Goal: Transaction & Acquisition: Purchase product/service

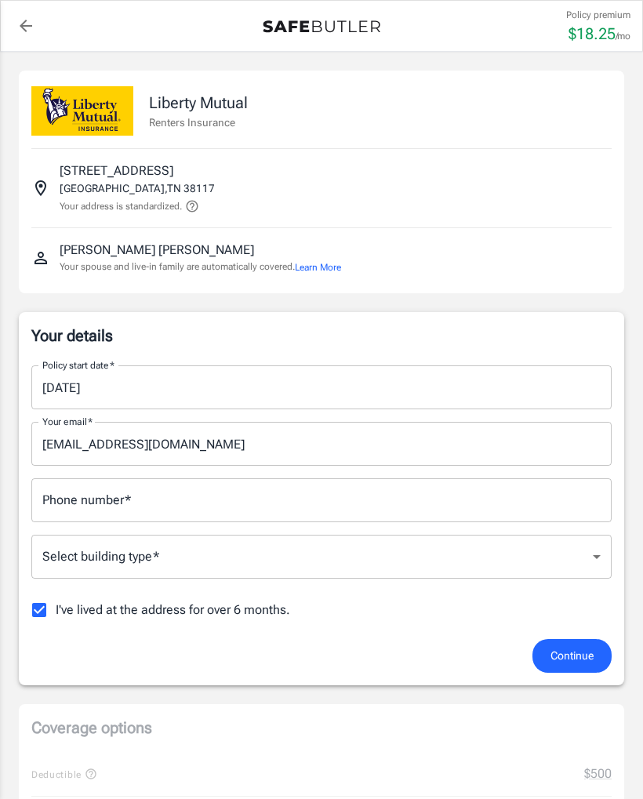
click at [397, 506] on input "Phone number   *" at bounding box center [321, 500] width 580 height 44
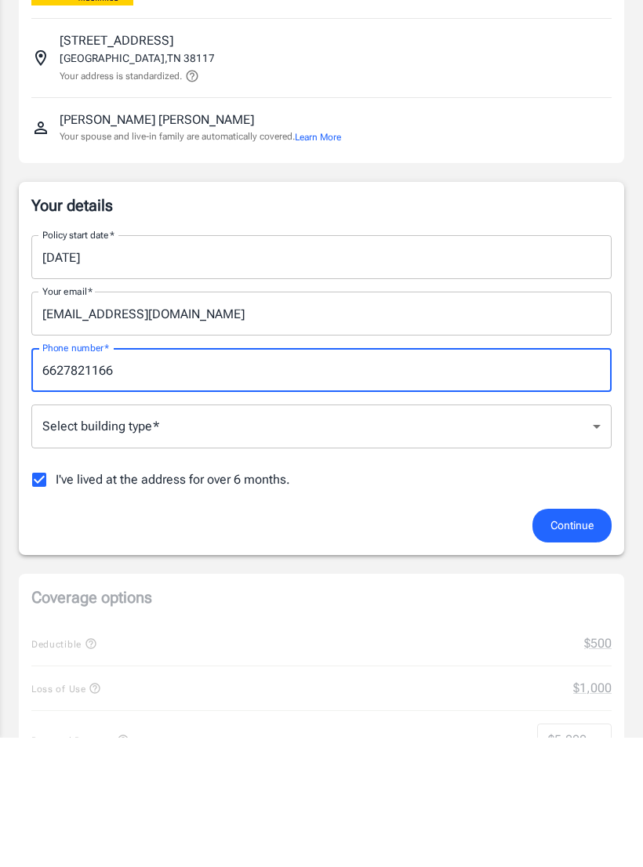
type input "6627821166"
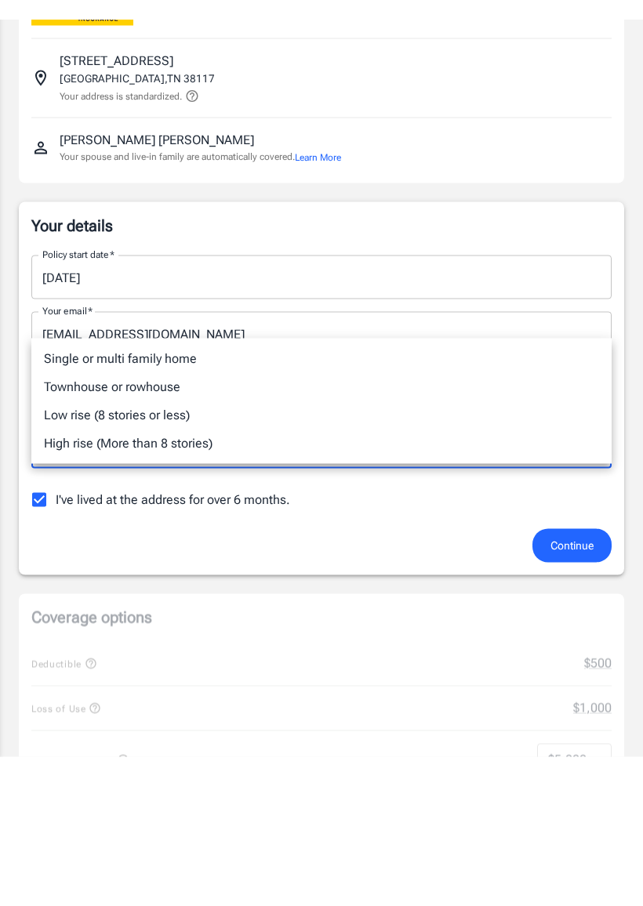
scroll to position [130, 0]
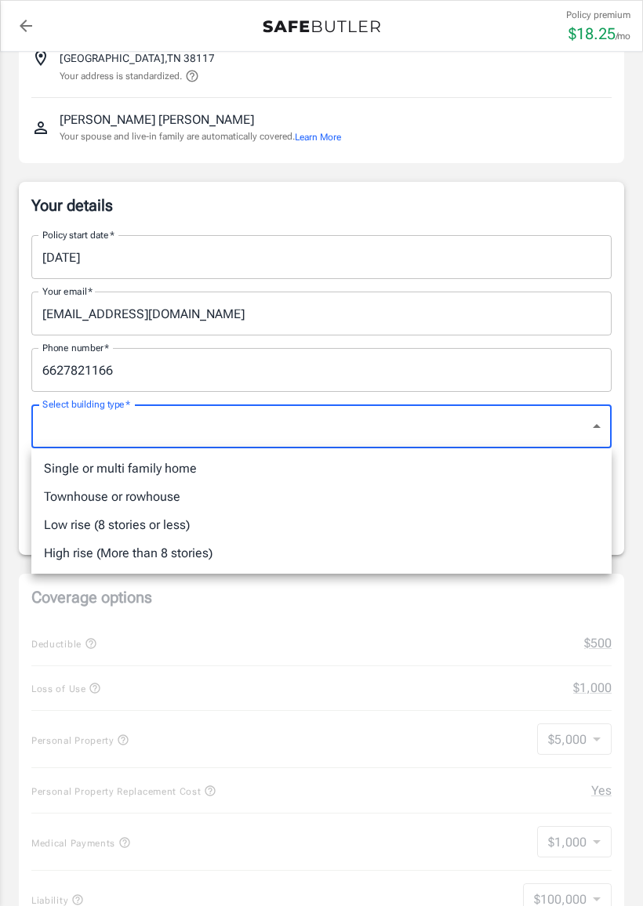
click at [246, 472] on li "Single or multi family home" at bounding box center [321, 469] width 580 height 28
type input "singlefamily"
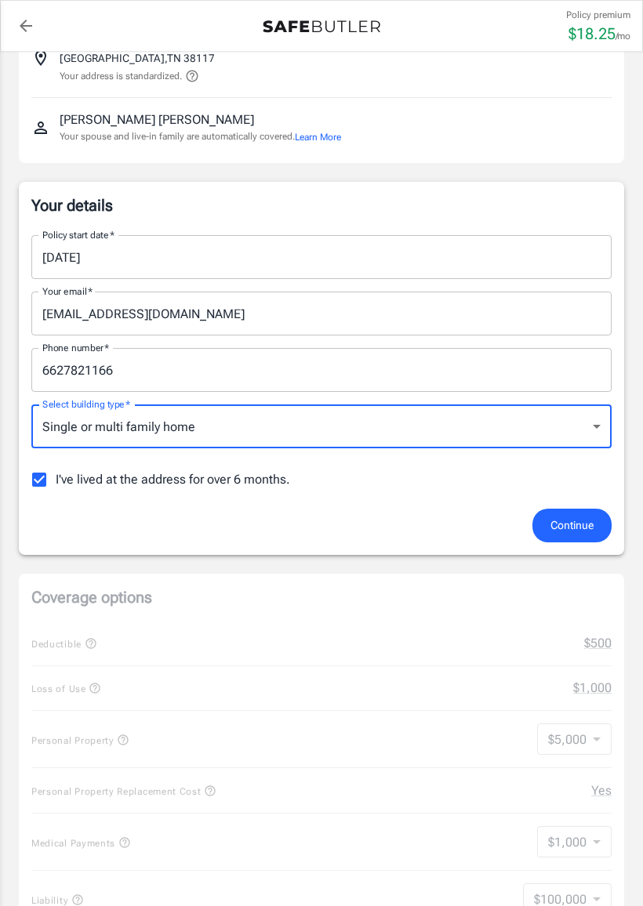
click at [595, 522] on button "Continue" at bounding box center [571, 526] width 79 height 34
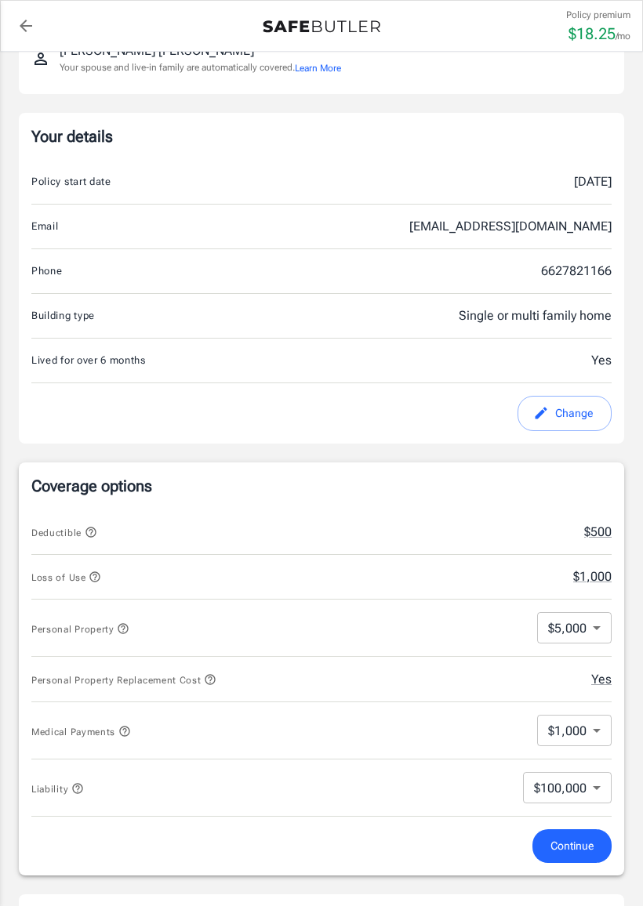
scroll to position [222, 0]
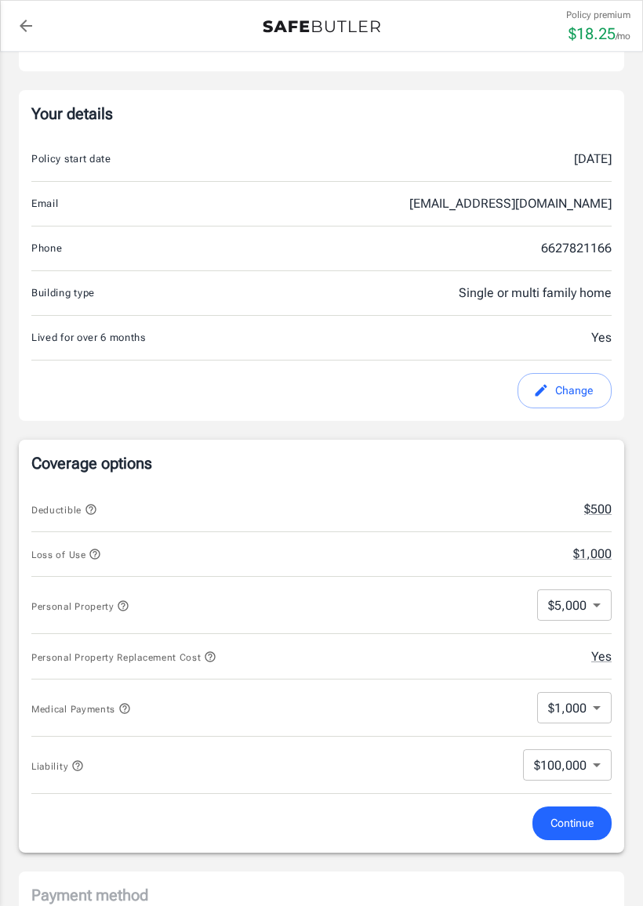
click at [612, 330] on div "Your details Policy start date [DATE] Email [EMAIL_ADDRESS][DOMAIN_NAME] Phone …" at bounding box center [321, 255] width 605 height 331
click at [597, 332] on div "Yes" at bounding box center [542, 337] width 137 height 19
click at [579, 389] on button "Change" at bounding box center [564, 390] width 94 height 35
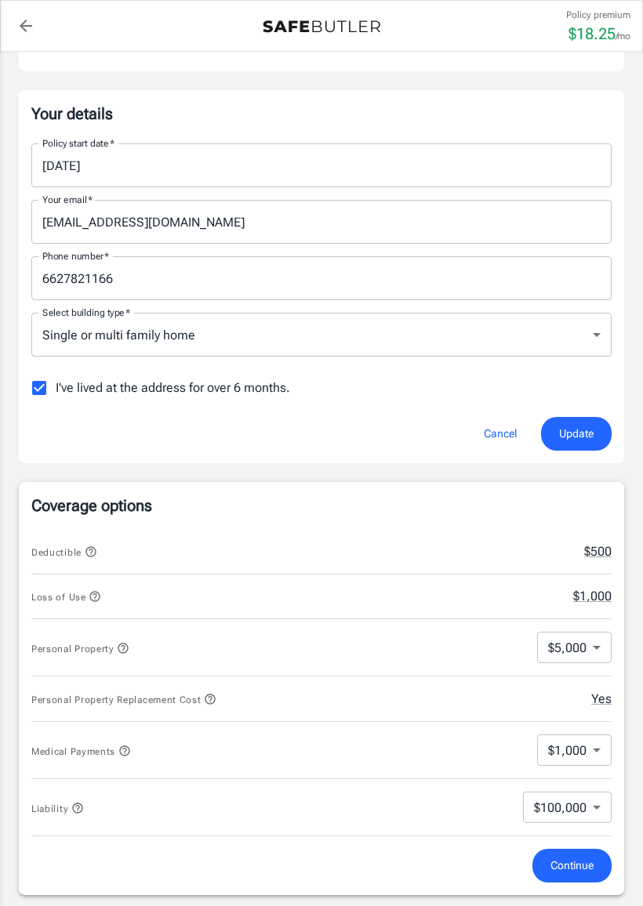
click at [34, 397] on input "I've lived at the address for over 6 months." at bounding box center [39, 388] width 33 height 33
checkbox input "false"
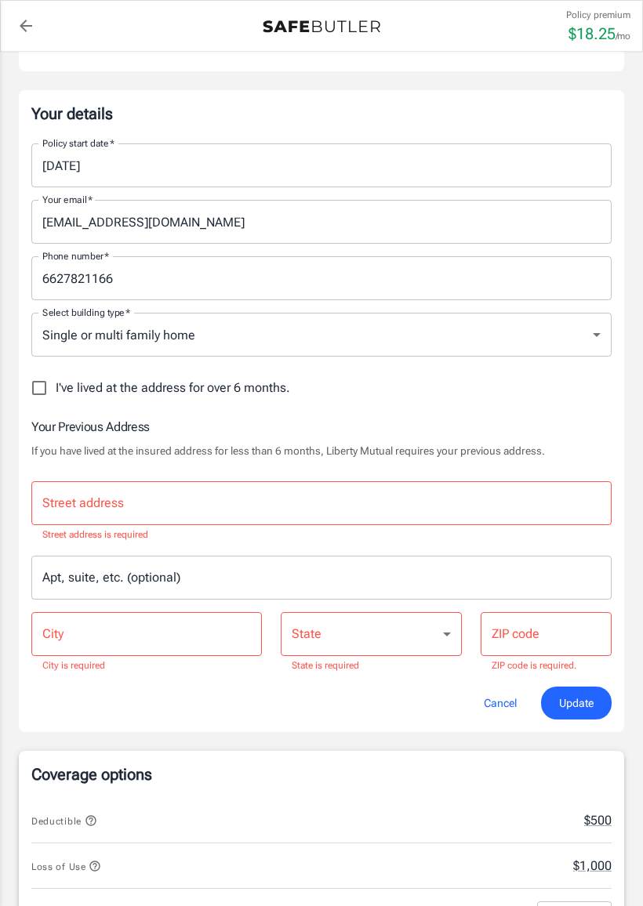
click at [546, 513] on input "Street address" at bounding box center [321, 503] width 566 height 30
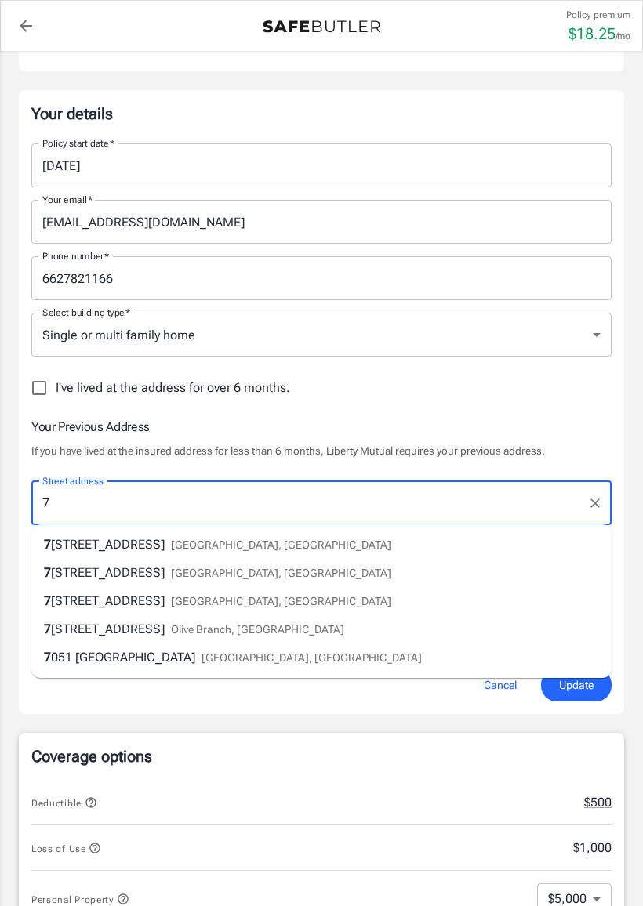
type input "[STREET_ADDRESS]"
type input "[GEOGRAPHIC_DATA]"
type input "38125"
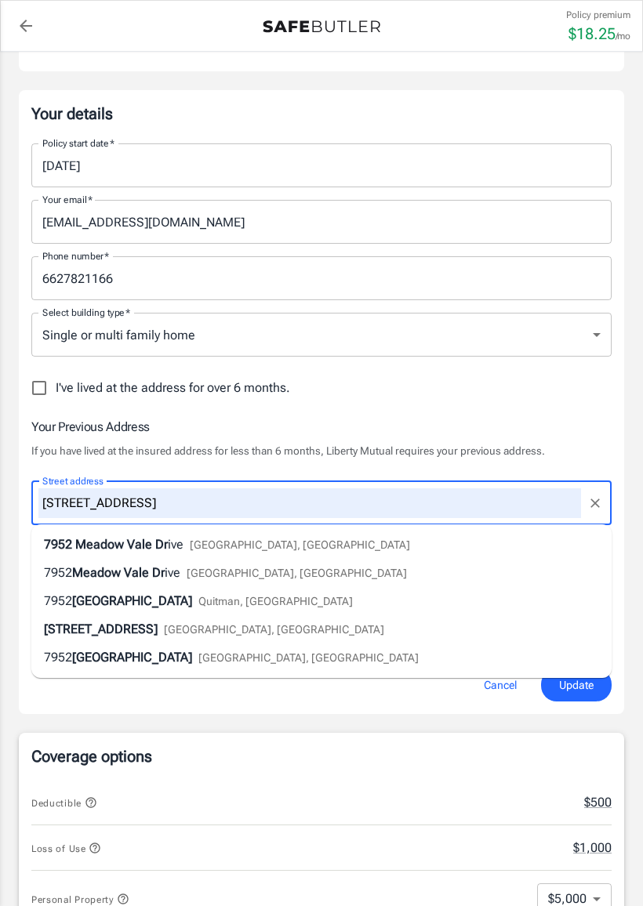
click at [60, 553] on div "[STREET_ADDRESS]" at bounding box center [227, 544] width 366 height 19
type input "[STREET_ADDRESS]"
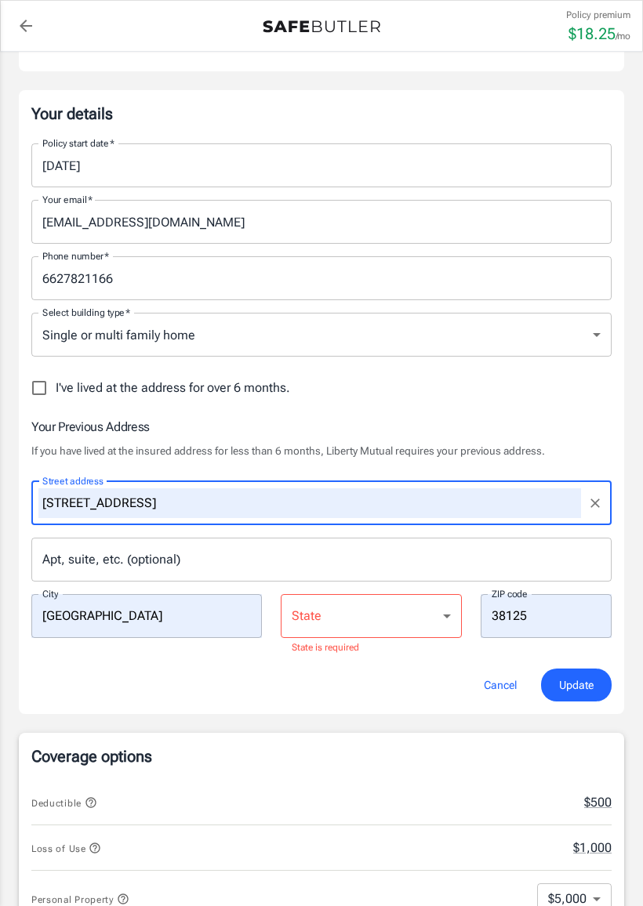
select select "TN"
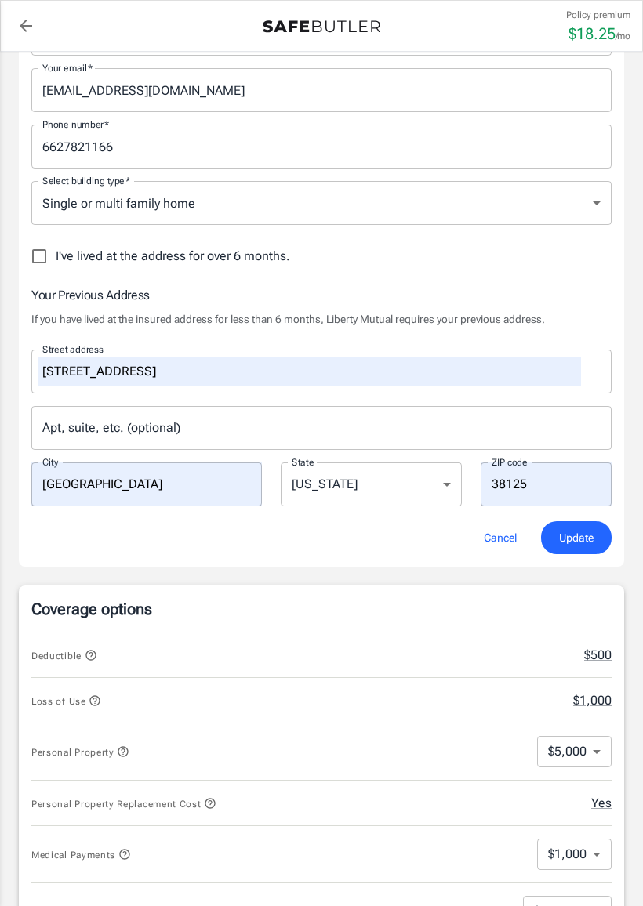
scroll to position [401, 0]
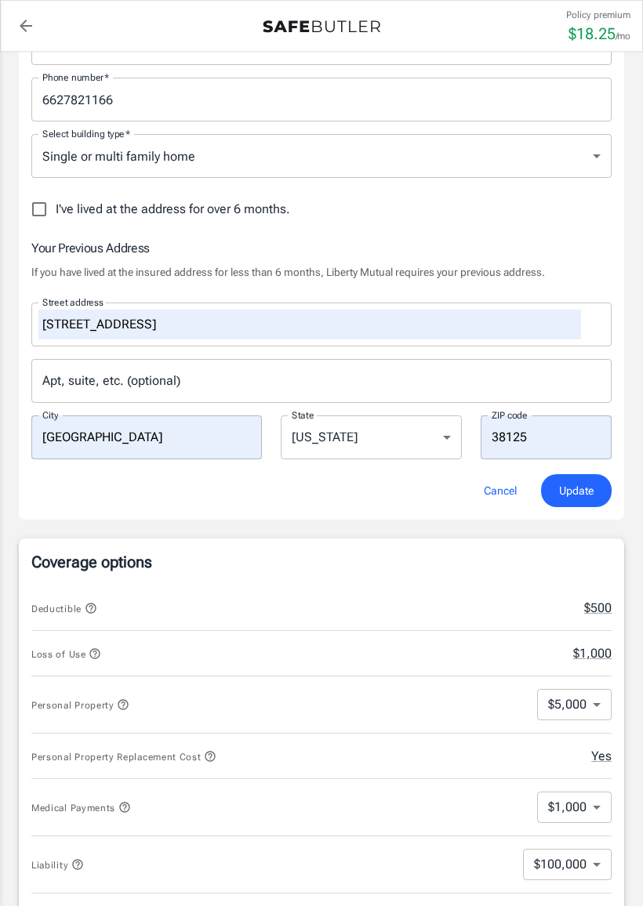
click at [583, 490] on span "Update" at bounding box center [576, 491] width 34 height 20
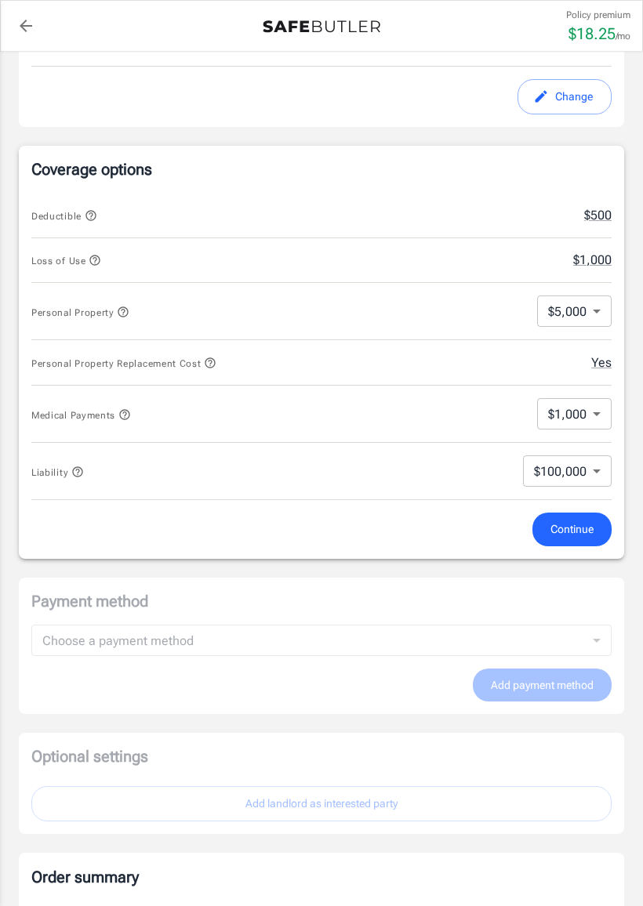
scroll to position [561, 0]
click at [601, 216] on button "$500" at bounding box center [597, 215] width 27 height 19
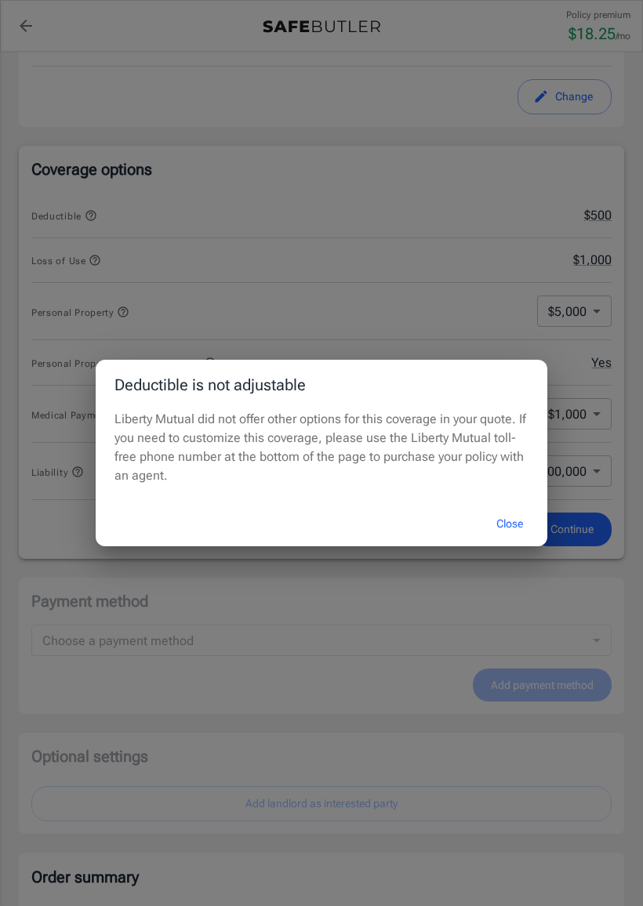
click at [522, 524] on button "Close" at bounding box center [509, 524] width 63 height 34
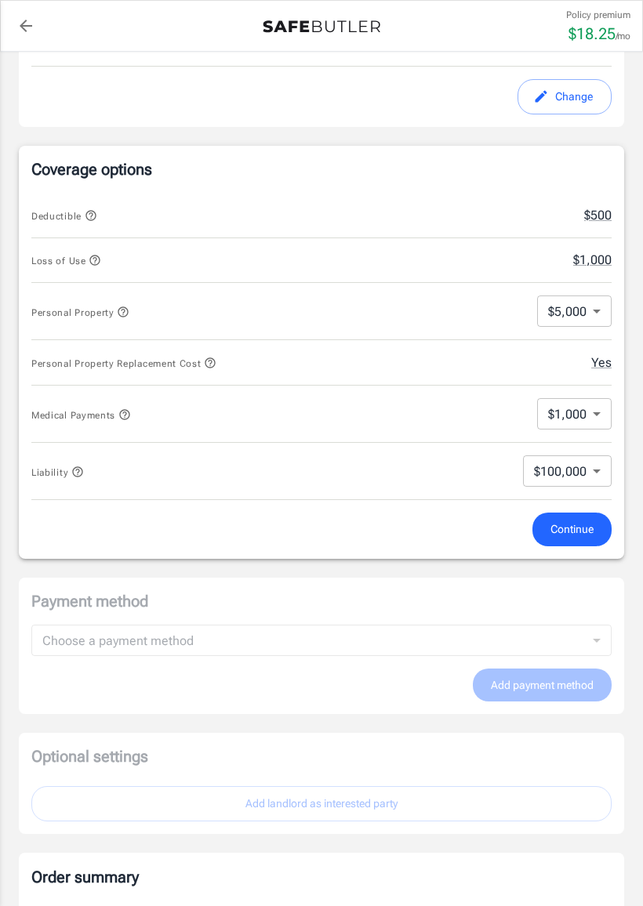
click at [604, 260] on button "$1,000" at bounding box center [592, 260] width 38 height 19
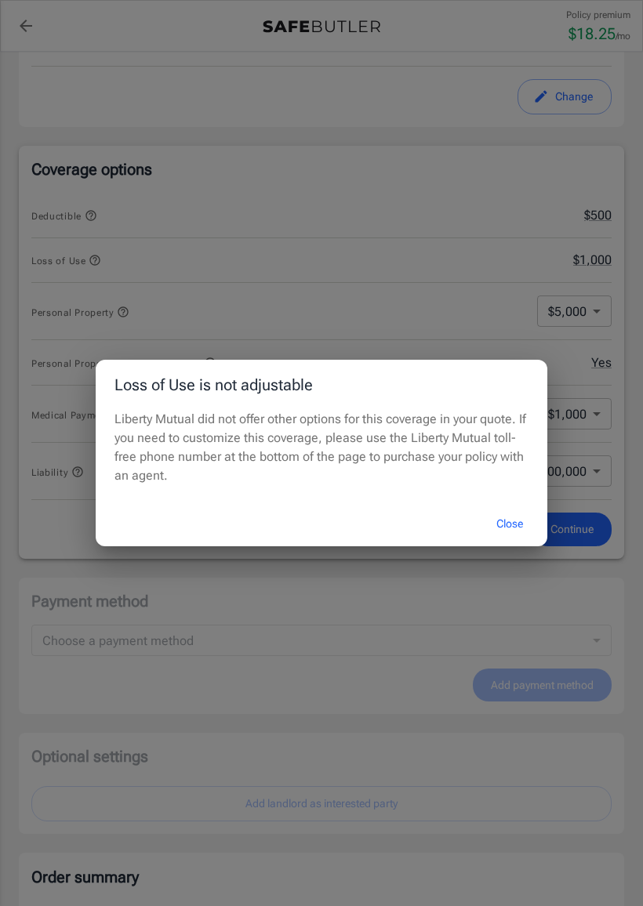
click at [519, 521] on button "Close" at bounding box center [509, 524] width 63 height 34
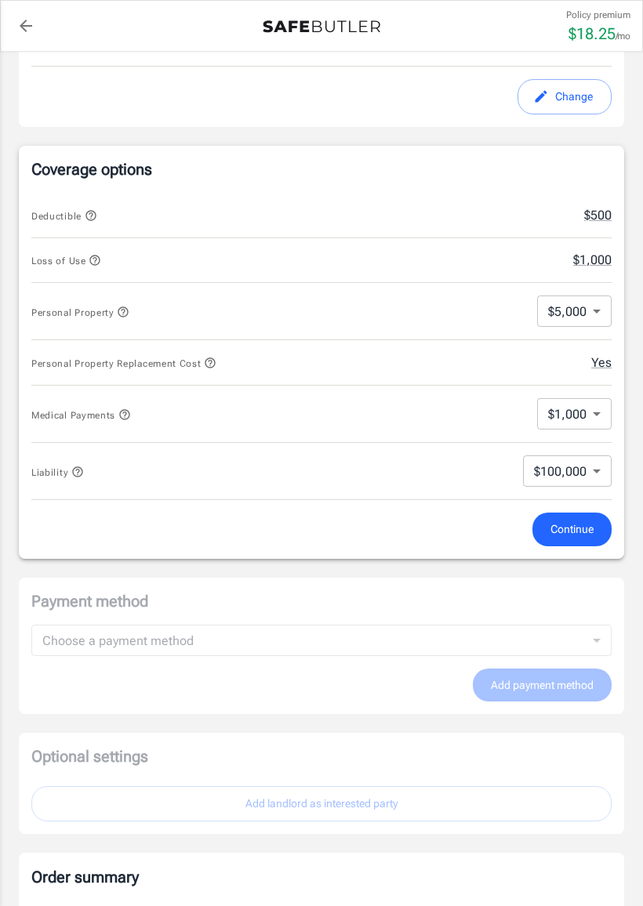
click at [601, 297] on body "Policy premium $ 18.25 /mo Liberty Mutual Renters Insurance [STREET_ADDRESS] Yo…" at bounding box center [321, 452] width 643 height 2027
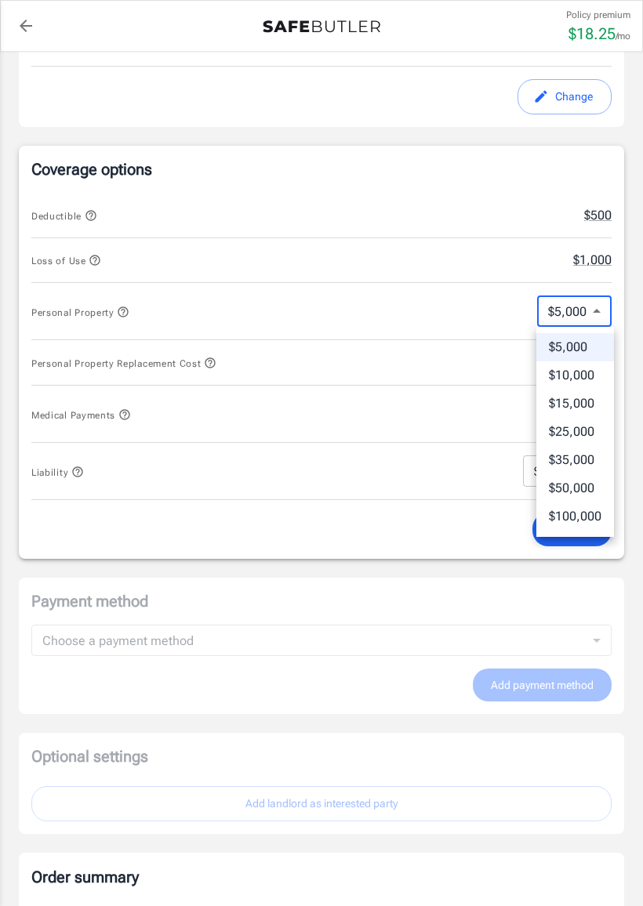
click at [590, 370] on li "$10,000" at bounding box center [575, 375] width 78 height 28
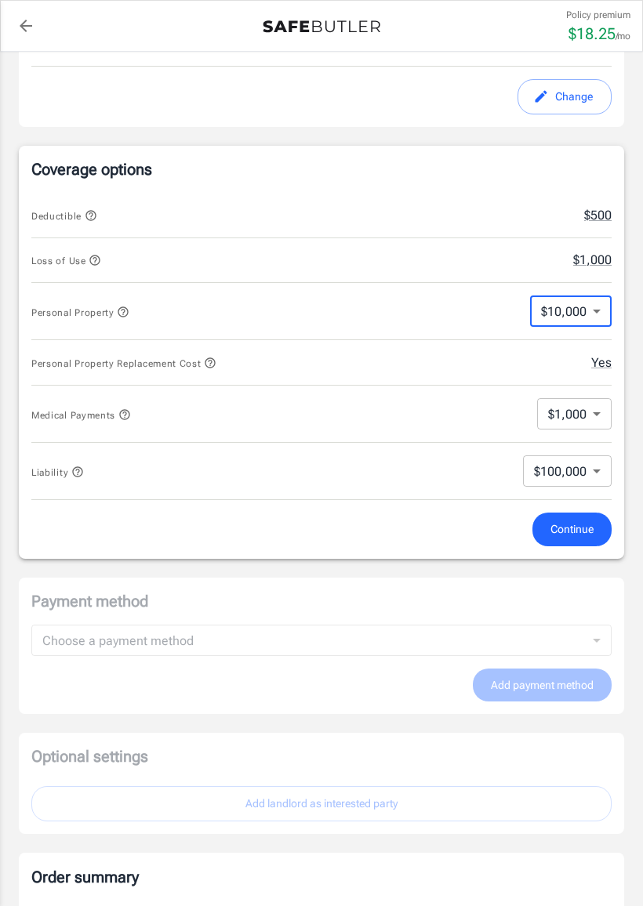
click at [604, 310] on body "Policy premium $ 18.25 /mo Liberty Mutual Renters Insurance [STREET_ADDRESS] Yo…" at bounding box center [321, 452] width 643 height 2027
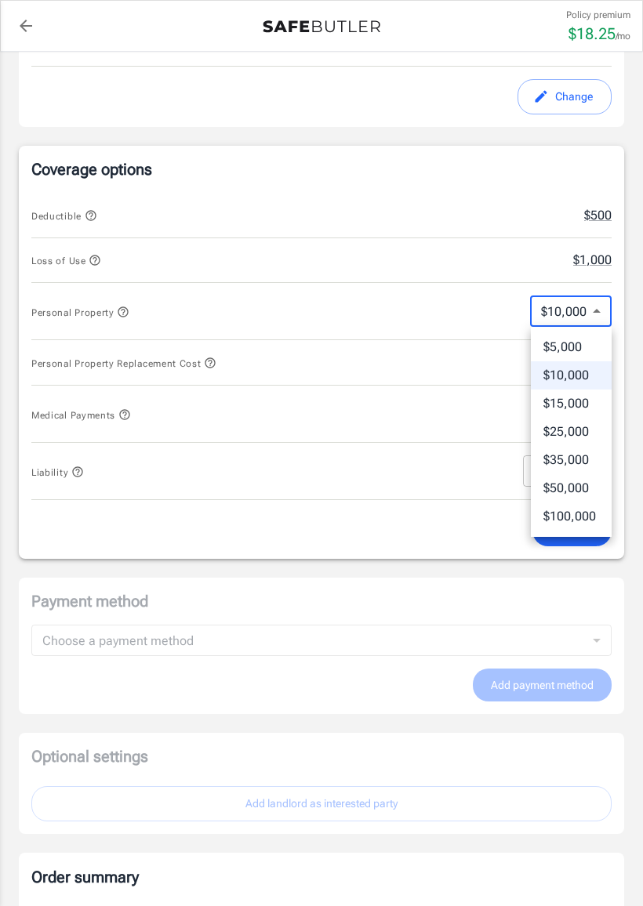
click at [593, 351] on li "$5,000" at bounding box center [571, 347] width 81 height 28
type input "5000"
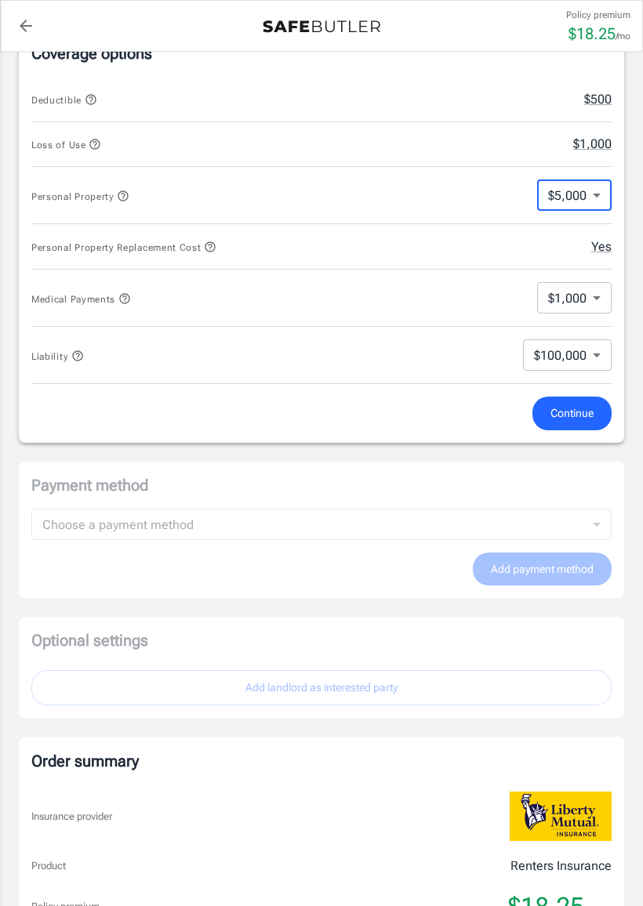
scroll to position [712, 0]
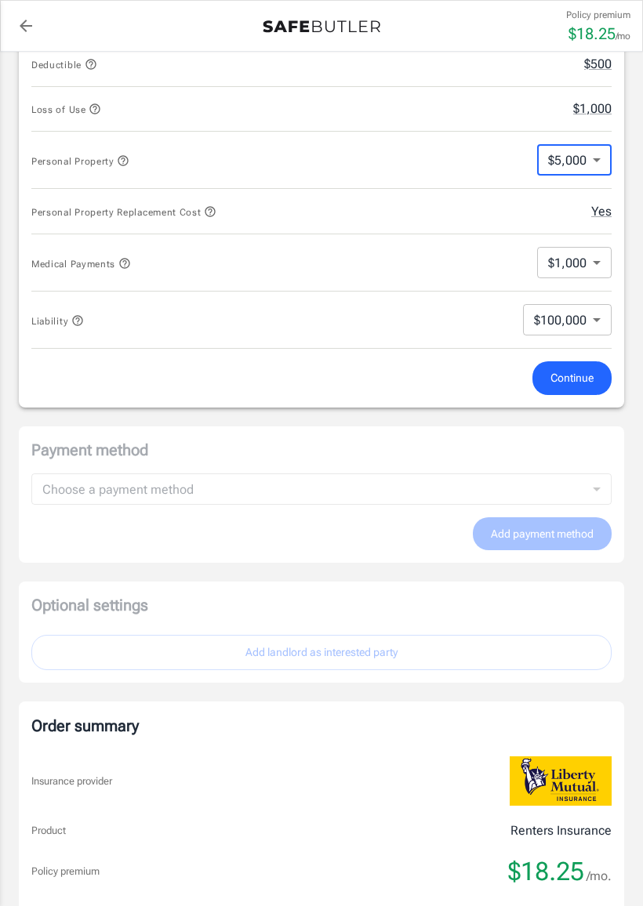
click at [593, 379] on button "Continue" at bounding box center [571, 378] width 79 height 34
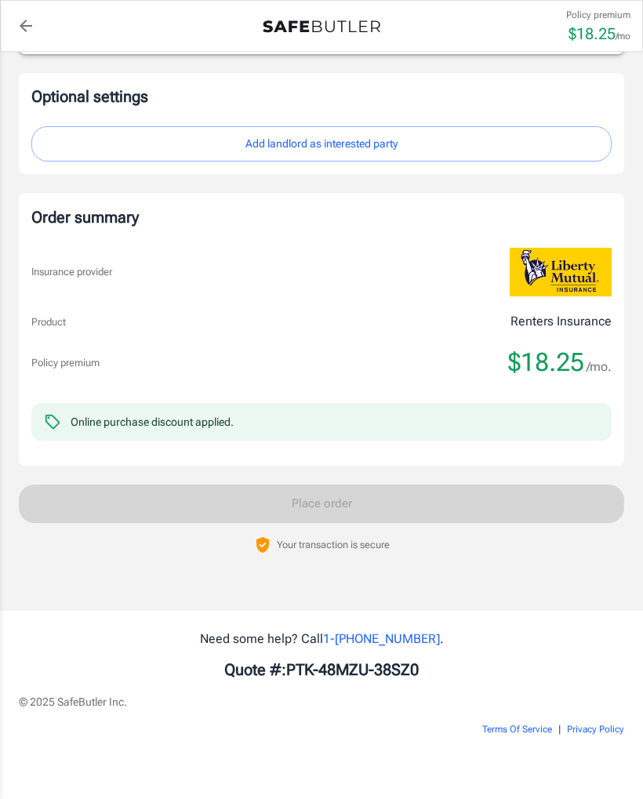
scroll to position [1192, 0]
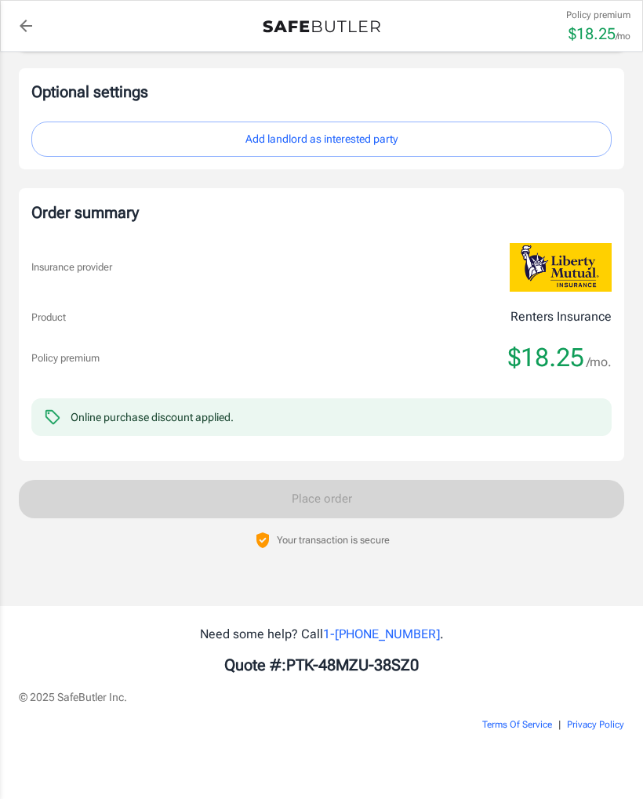
click at [455, 417] on div "Online purchase discount applied." at bounding box center [321, 417] width 580 height 38
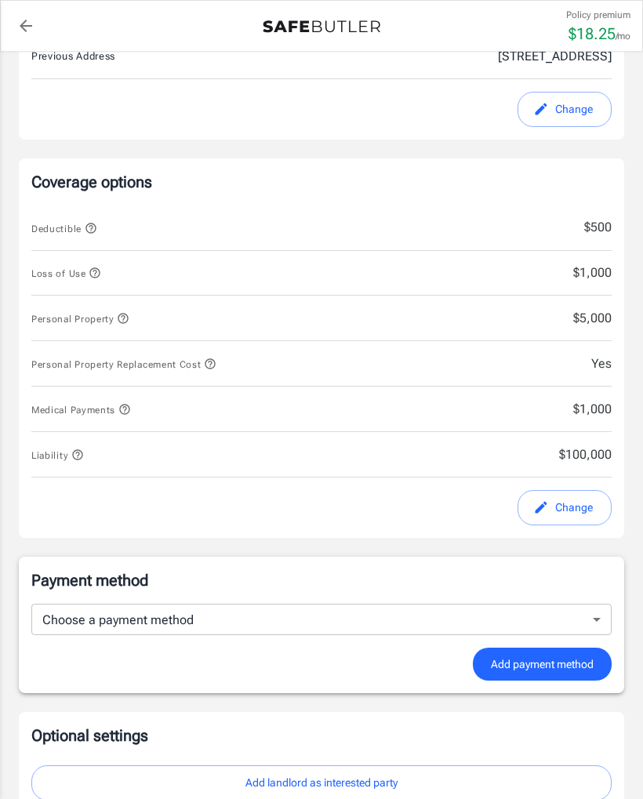
scroll to position [545, 0]
